Goal: Information Seeking & Learning: Learn about a topic

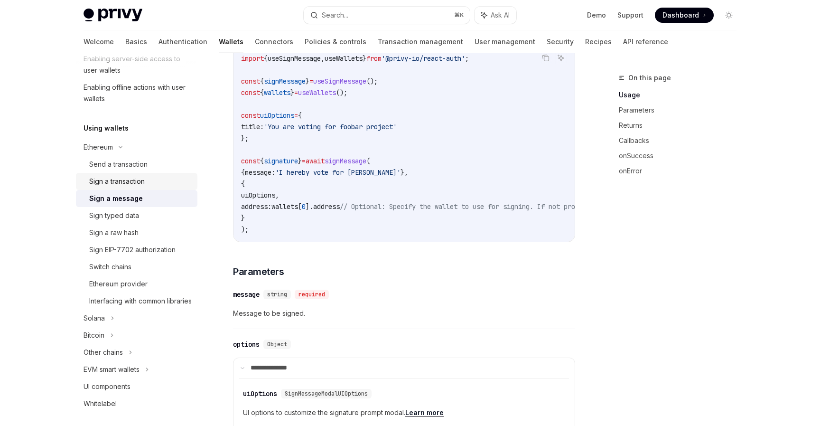
scroll to position [176, 0]
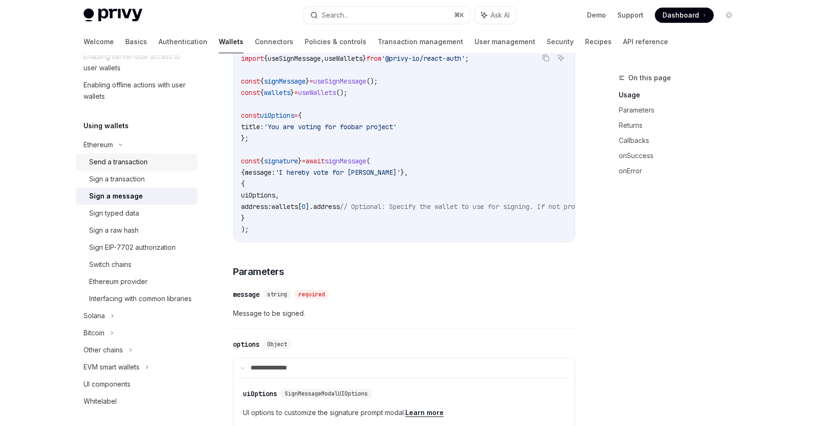
click at [124, 165] on div "Send a transaction" at bounding box center [118, 161] width 58 height 11
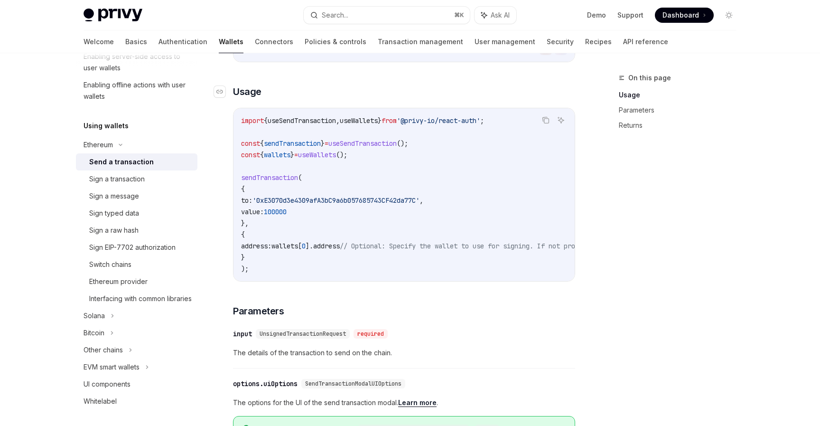
scroll to position [179, 0]
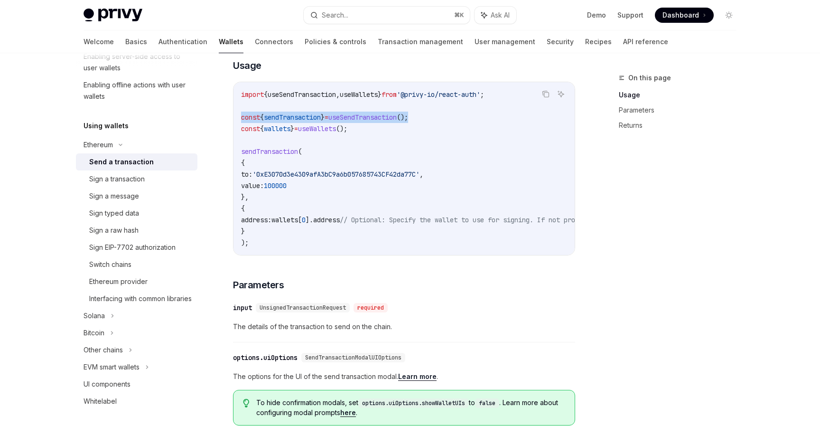
copy span "const { sendTransaction } = useSendTransaction ();"
drag, startPoint x: 434, startPoint y: 119, endPoint x: 232, endPoint y: 124, distance: 201.7
click at [232, 124] on div "Ethereum Send a transaction OpenAI Open in ChatGPT OpenAI Open in ChatGPT React…" at bounding box center [315, 339] width 524 height 893
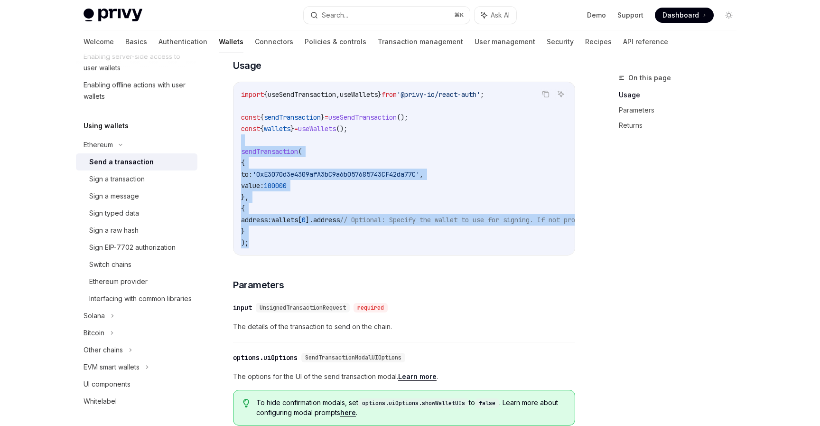
copy code "sendTransaction ( { to: '0xE3070d3e4309afA3bC9a6b057685743CF42da77C' , value: 1…"
drag, startPoint x: 257, startPoint y: 246, endPoint x: 241, endPoint y: 148, distance: 99.5
click at [241, 148] on code "import { useSendTransaction , useWallets } from '@privy-io/react-auth' ; const …" at bounding box center [489, 168] width 497 height 159
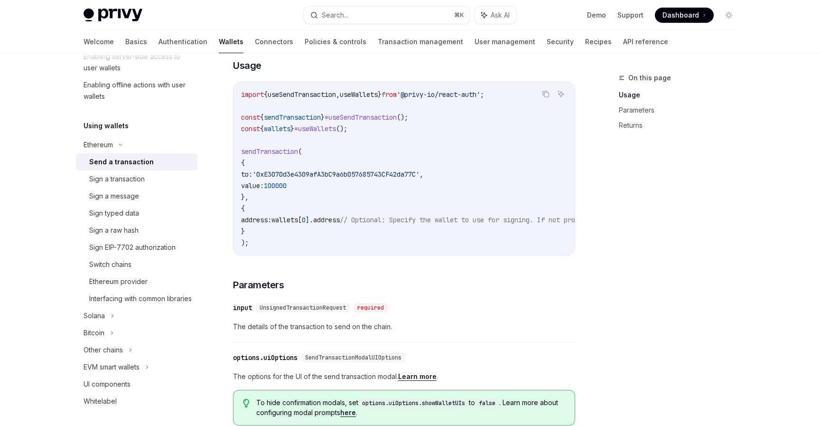
click at [436, 122] on code "import { useSendTransaction , useWallets } from '@privy-io/react-auth' ; const …" at bounding box center [489, 168] width 497 height 159
copy span "const { sendTransaction } = useSendTransaction ();"
drag, startPoint x: 436, startPoint y: 122, endPoint x: 236, endPoint y: 123, distance: 200.2
click at [236, 123] on div "import { useSendTransaction , useWallets } from '@privy-io/react-auth' ; const …" at bounding box center [403, 168] width 341 height 173
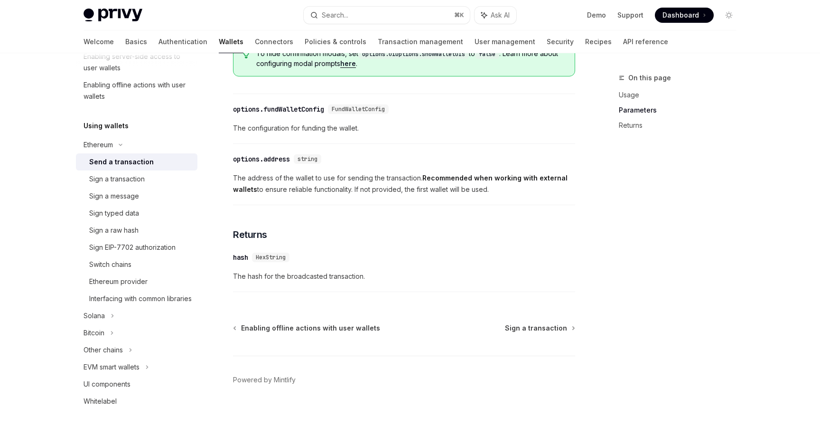
scroll to position [548, 0]
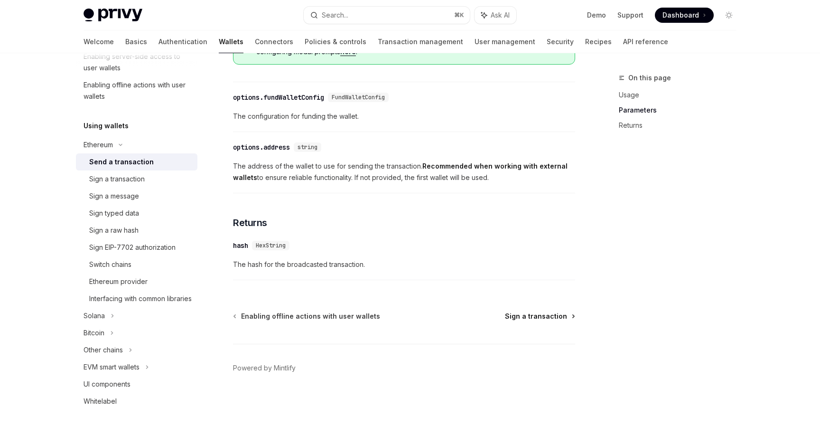
click at [543, 318] on span "Sign a transaction" at bounding box center [536, 315] width 62 height 9
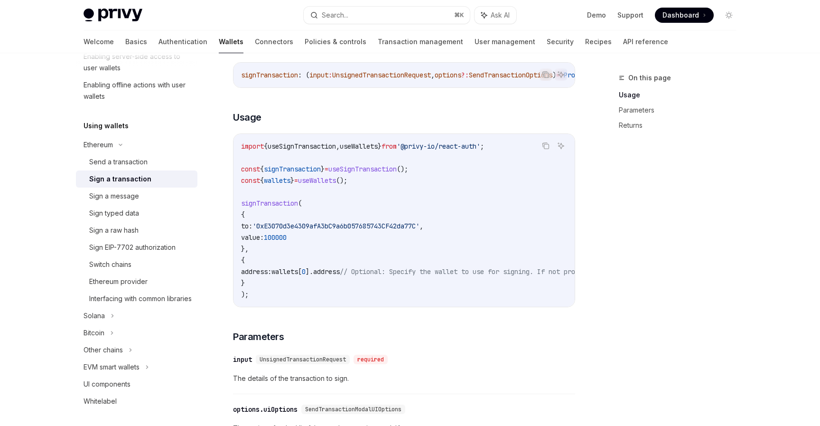
scroll to position [130, 0]
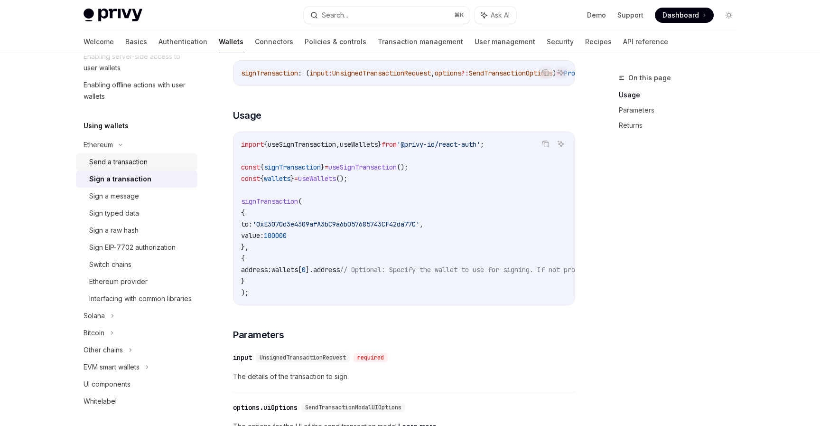
click at [115, 164] on div "Send a transaction" at bounding box center [118, 161] width 58 height 11
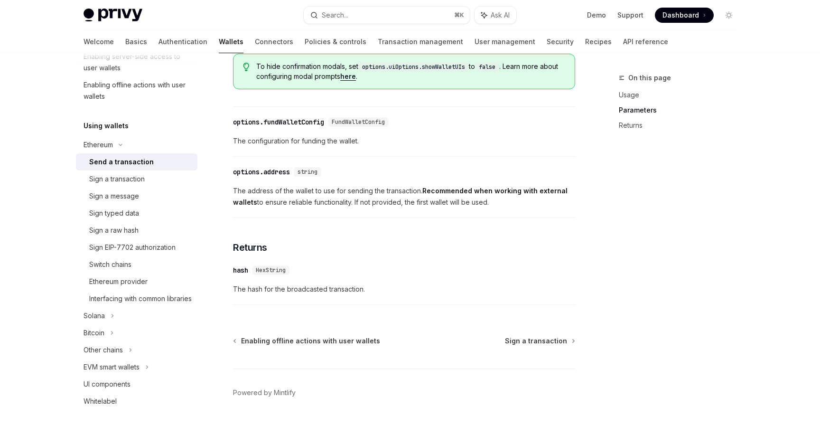
scroll to position [548, 0]
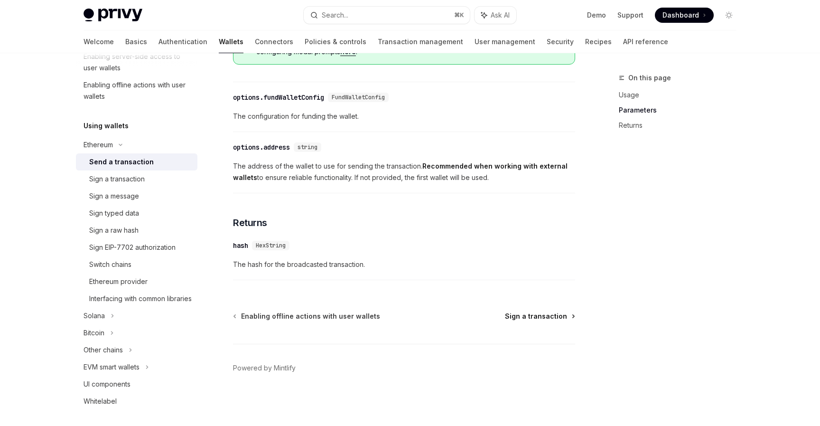
click at [533, 312] on span "Sign a transaction" at bounding box center [536, 315] width 62 height 9
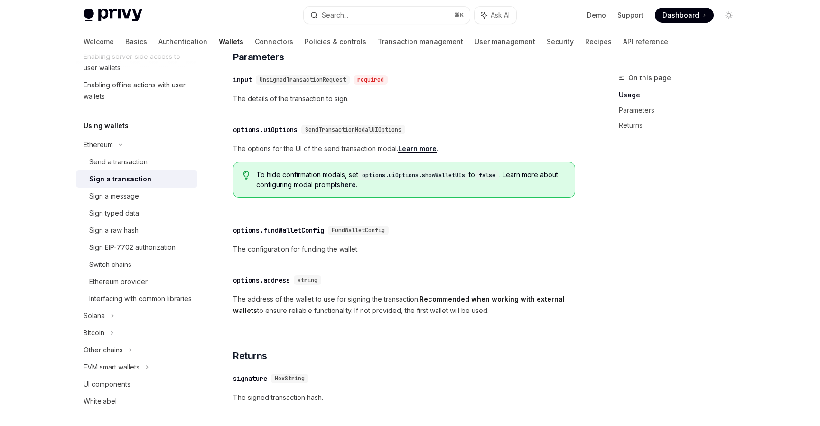
scroll to position [548, 0]
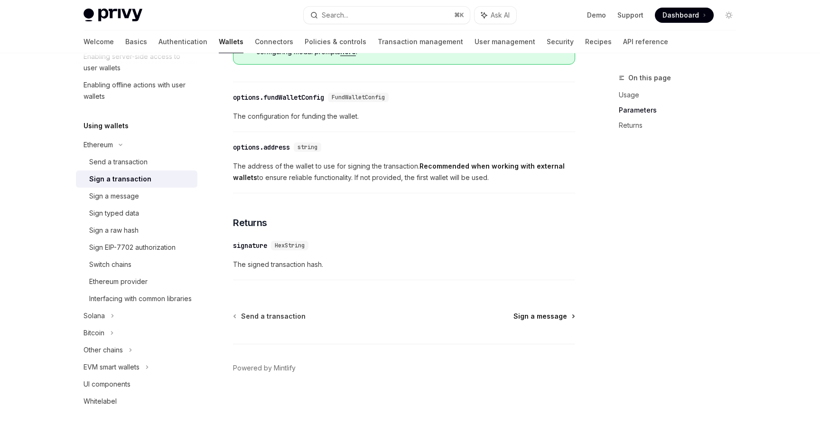
click at [535, 319] on span "Sign a message" at bounding box center [540, 315] width 54 height 9
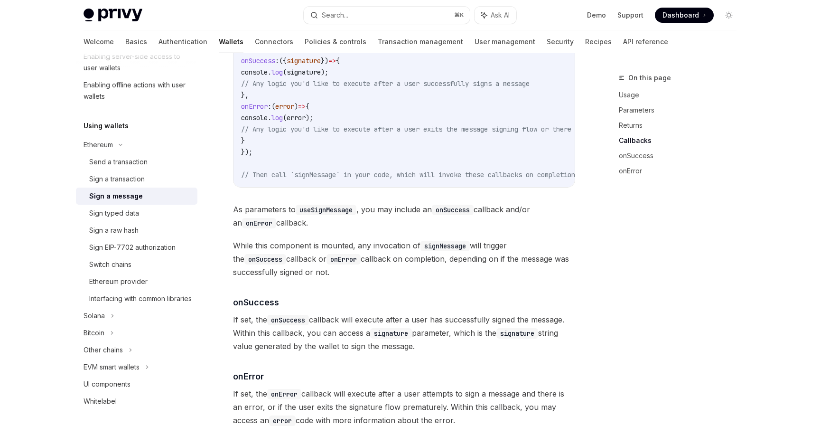
scroll to position [1099, 0]
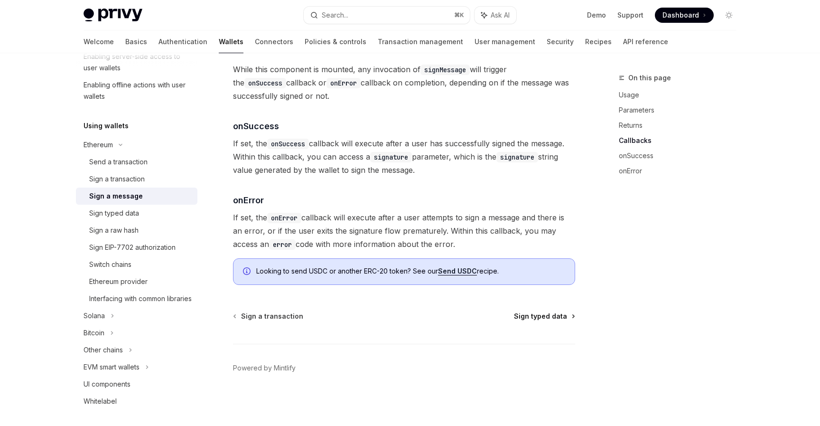
click at [535, 316] on span "Sign typed data" at bounding box center [540, 315] width 53 height 9
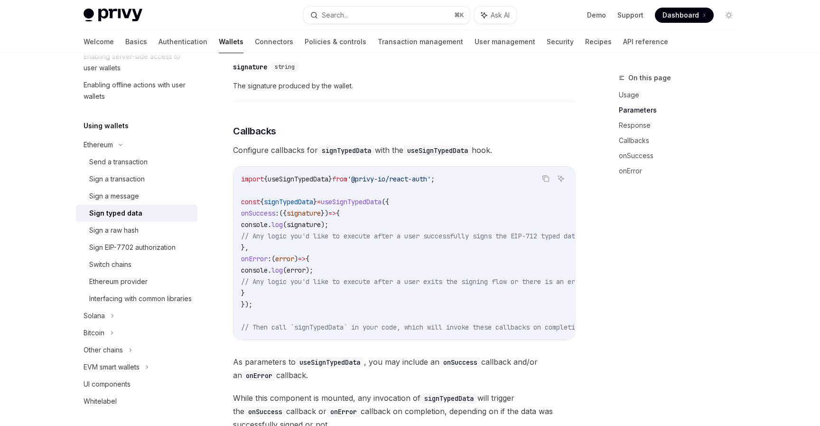
scroll to position [985, 0]
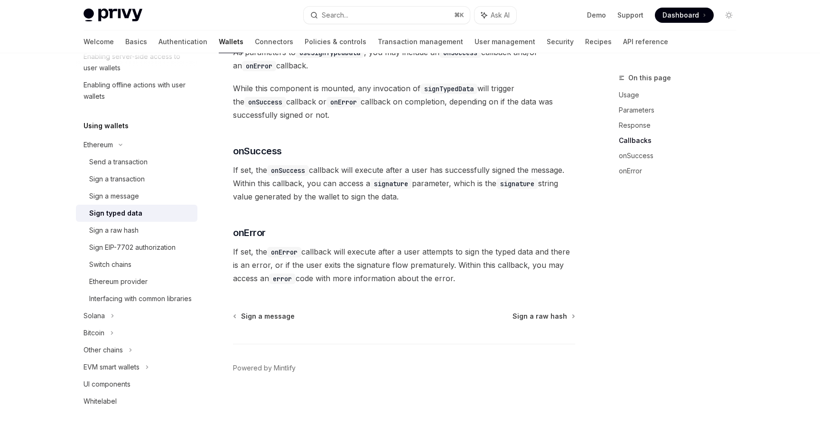
click at [535, 316] on span "Sign a raw hash" at bounding box center [539, 315] width 55 height 9
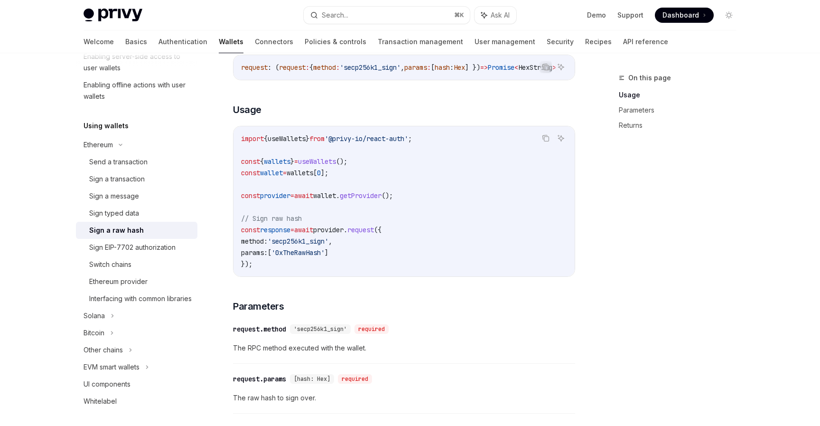
scroll to position [421, 0]
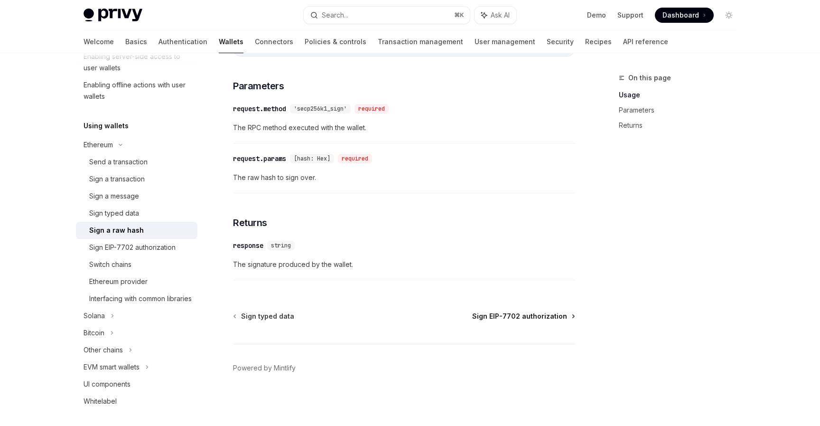
click at [529, 315] on span "Sign EIP-7702 authorization" at bounding box center [519, 315] width 95 height 9
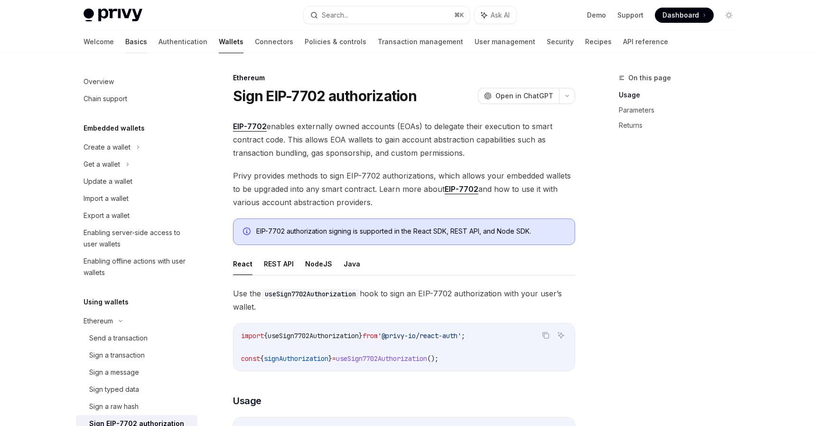
click at [125, 43] on link "Basics" at bounding box center [136, 41] width 22 height 23
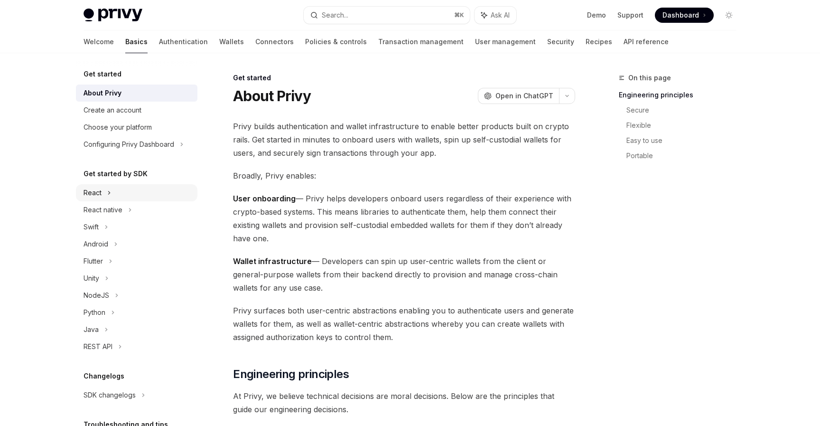
click at [104, 190] on div "React" at bounding box center [136, 192] width 121 height 17
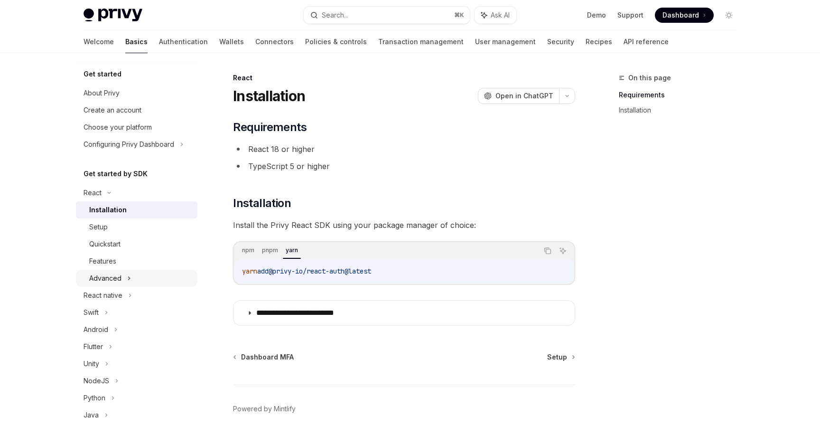
click at [111, 274] on div "Advanced" at bounding box center [105, 277] width 32 height 11
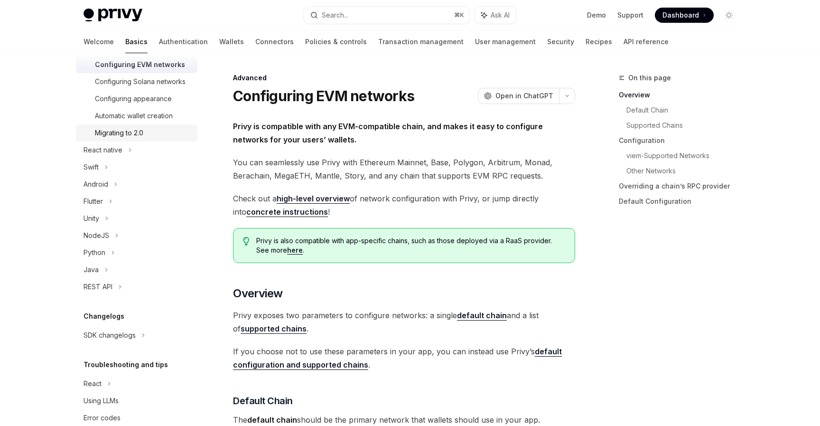
scroll to position [250, 0]
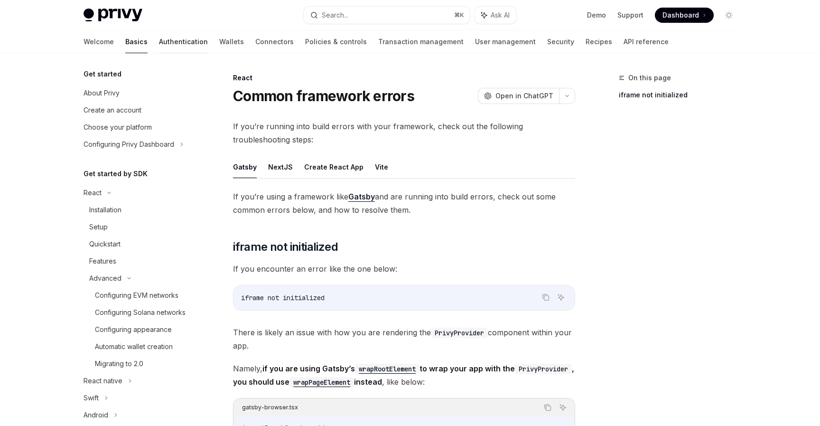
click at [159, 45] on link "Authentication" at bounding box center [183, 41] width 49 height 23
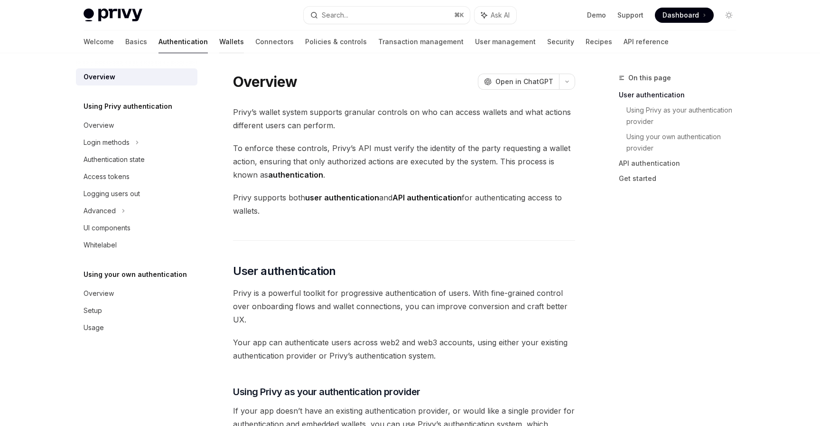
click at [219, 45] on link "Wallets" at bounding box center [231, 41] width 25 height 23
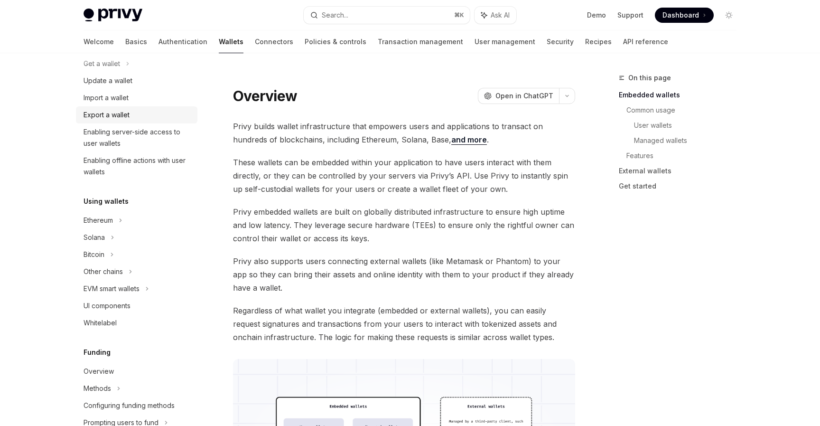
scroll to position [108, 0]
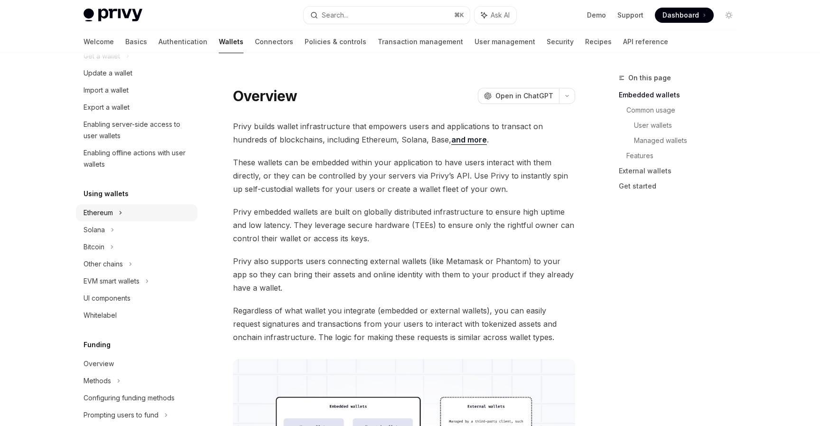
click at [136, 45] on icon at bounding box center [138, 38] width 4 height 11
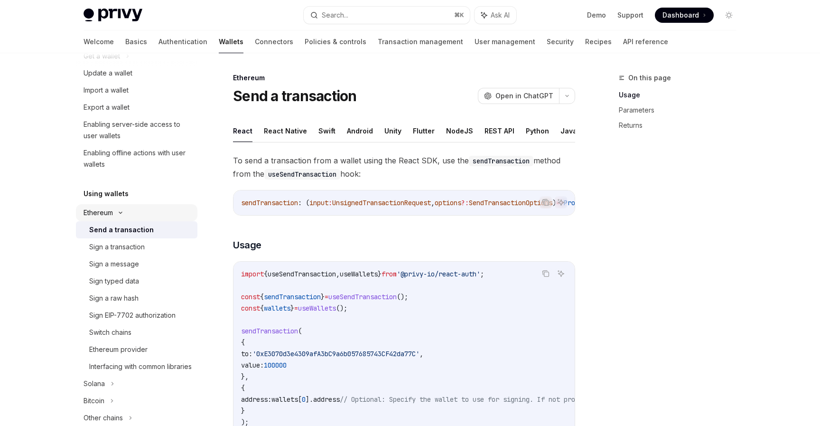
click at [120, 47] on div "Ethereum" at bounding box center [136, 38] width 121 height 17
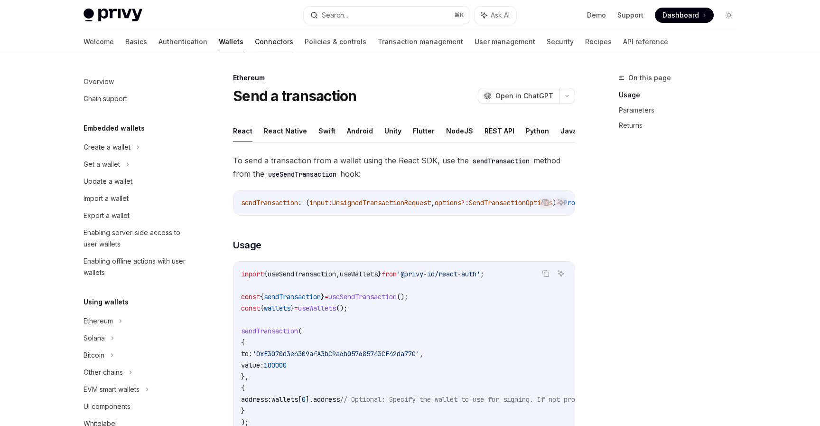
click at [255, 42] on link "Connectors" at bounding box center [274, 41] width 38 height 23
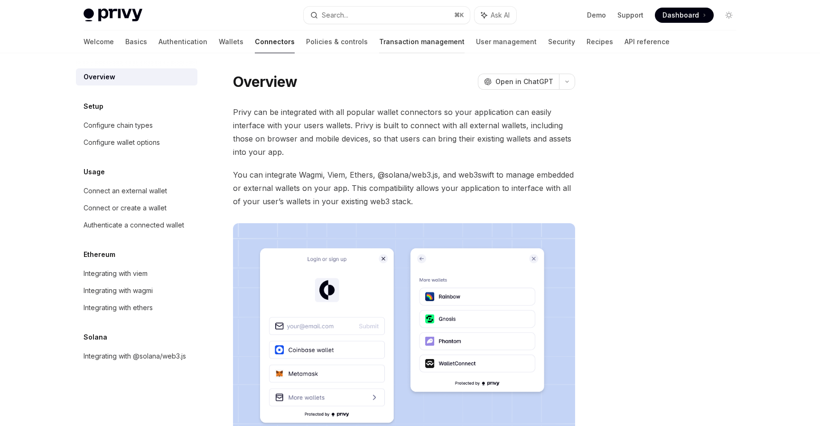
click at [379, 47] on link "Transaction management" at bounding box center [421, 41] width 85 height 23
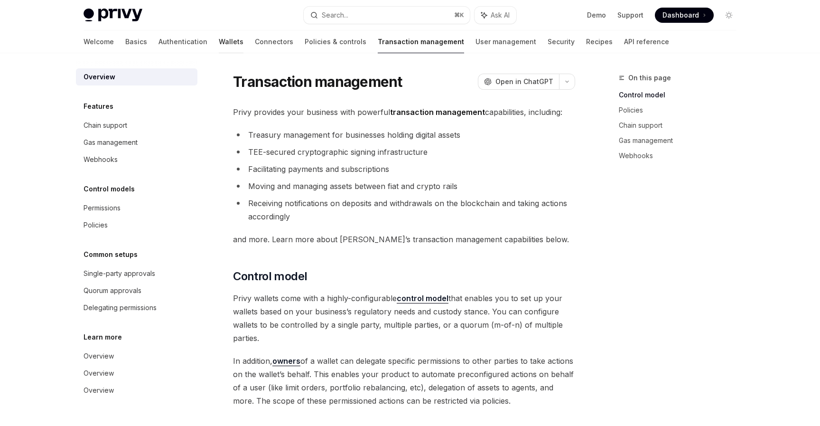
click at [219, 45] on link "Wallets" at bounding box center [231, 41] width 25 height 23
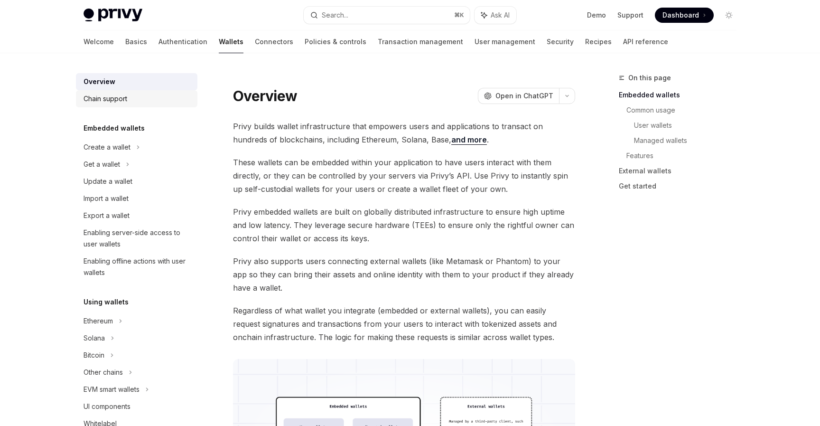
click at [121, 102] on div "Chain support" at bounding box center [106, 98] width 44 height 11
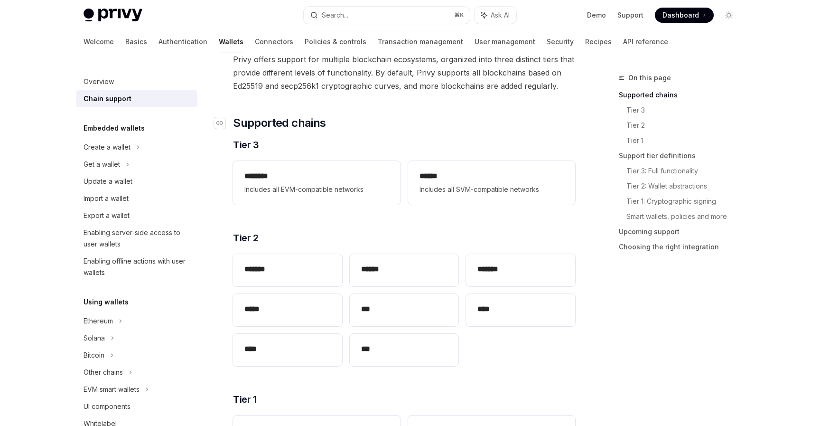
scroll to position [65, 0]
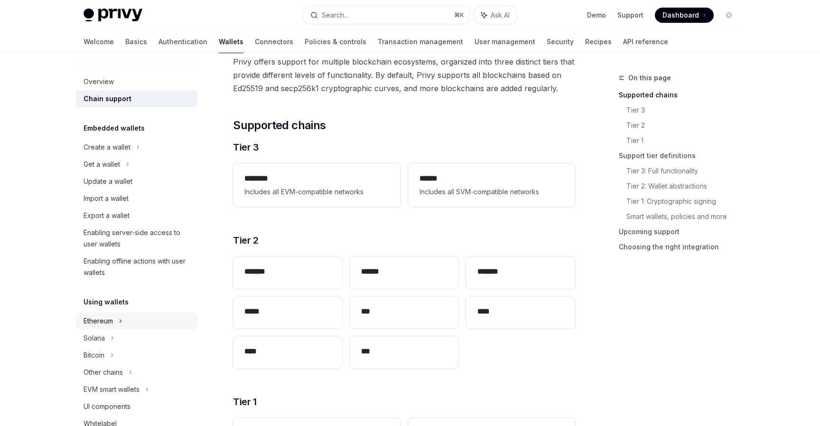
click at [116, 156] on div "Ethereum" at bounding box center [136, 147] width 121 height 17
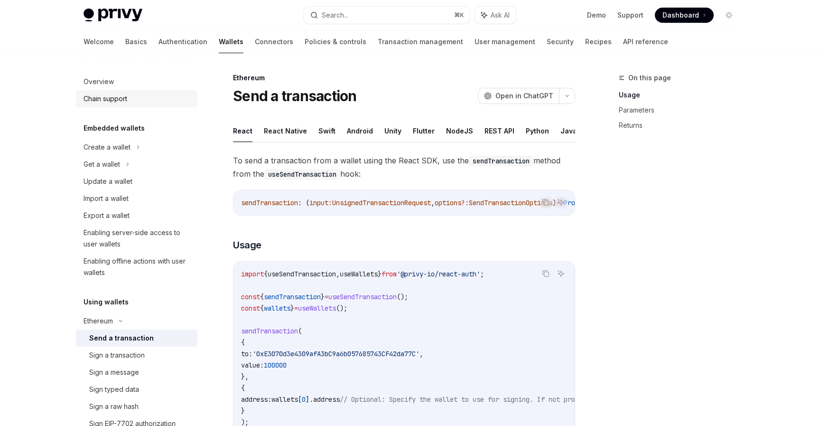
click at [127, 99] on div "Chain support" at bounding box center [106, 98] width 44 height 11
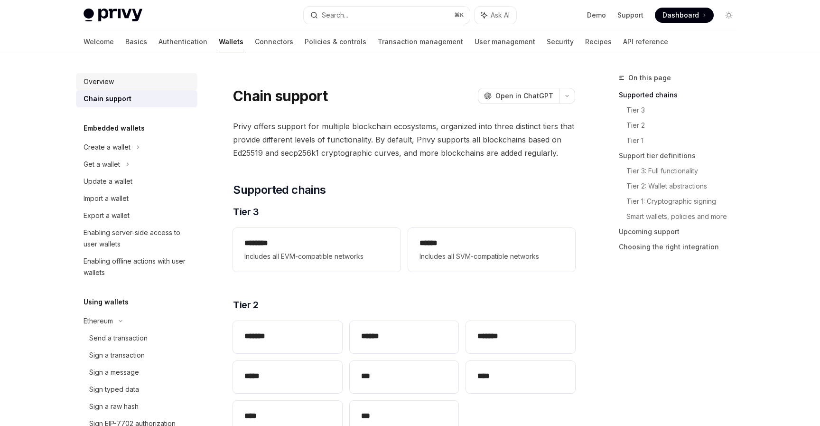
click at [118, 85] on div "Overview" at bounding box center [138, 81] width 108 height 11
type textarea "*"
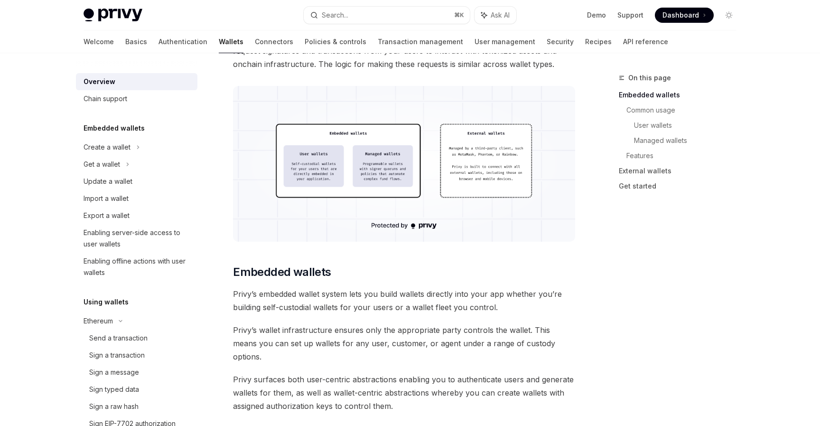
scroll to position [266, 0]
